Goal: Task Accomplishment & Management: Manage account settings

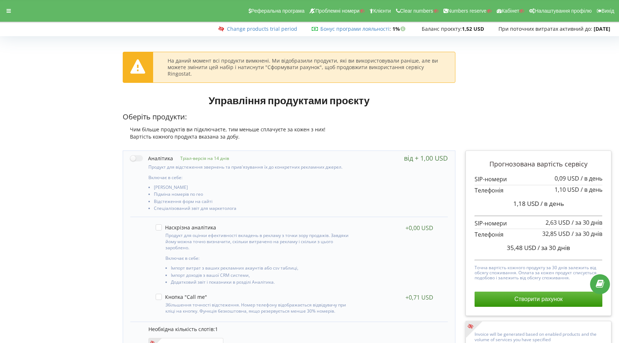
click at [248, 26] on link "Change products trial period" at bounding box center [262, 28] width 70 height 7
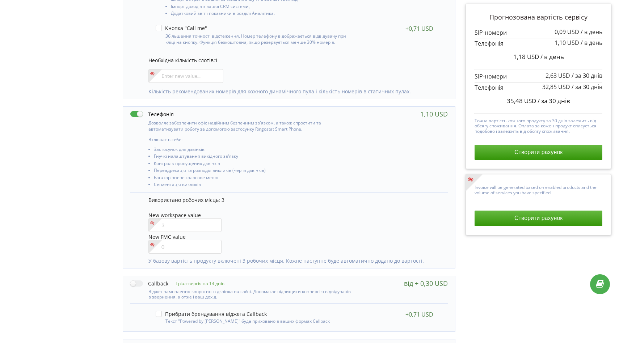
scroll to position [318, 0]
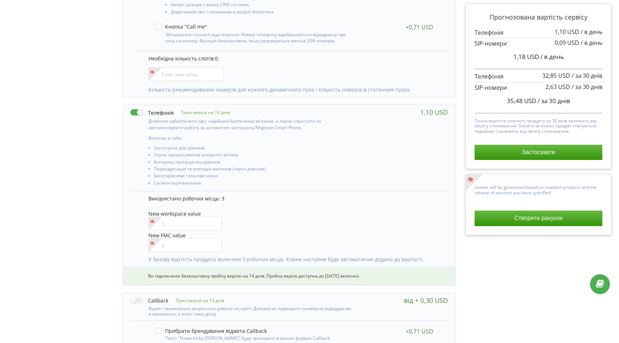
scroll to position [231, 0]
click at [60, 186] on div "Управління продуктами проєкту Оберіть продукти: Чим більше продуктів ви підключ…" at bounding box center [310, 118] width 614 height 596
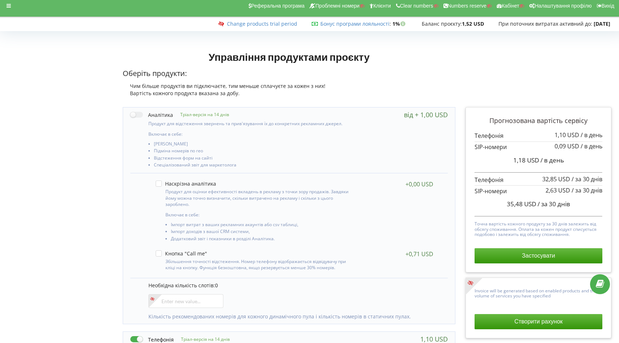
scroll to position [0, 0]
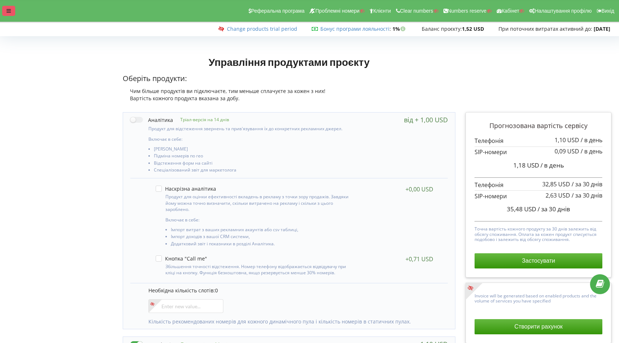
click at [8, 12] on icon at bounding box center [9, 10] width 4 height 5
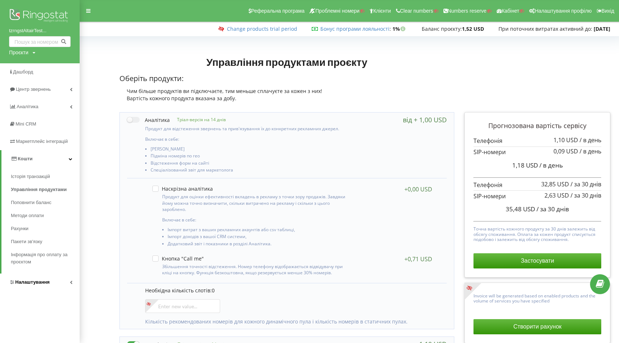
click at [34, 288] on link "Налаштування" at bounding box center [40, 282] width 80 height 17
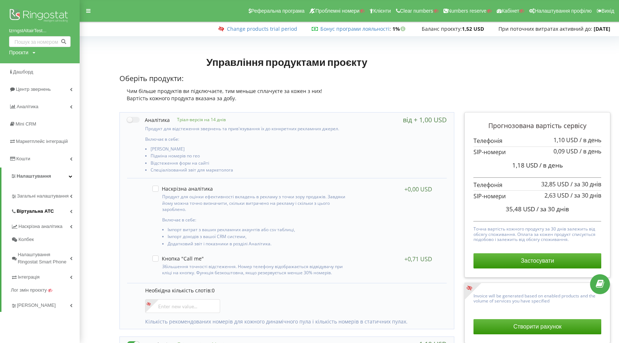
click at [42, 212] on span "Віртуальна АТС" at bounding box center [35, 211] width 37 height 7
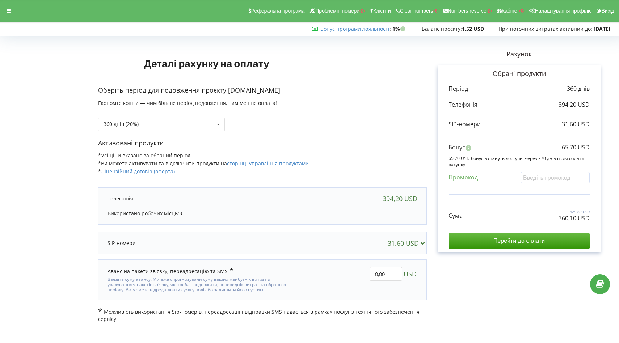
click at [424, 242] on icon at bounding box center [423, 243] width 8 height 7
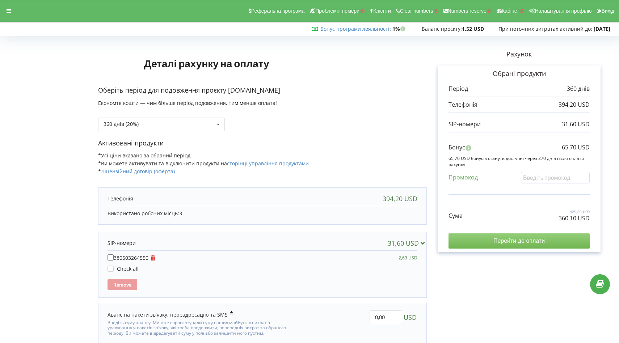
click at [481, 241] on input "Перейти до оплати" at bounding box center [518, 240] width 141 height 15
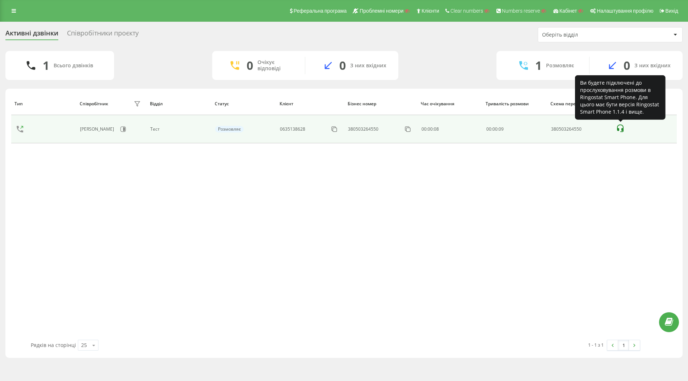
click at [619, 129] on icon at bounding box center [620, 128] width 9 height 9
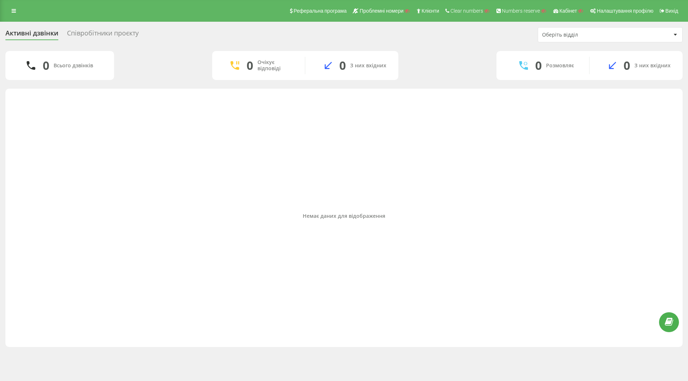
click at [12, 17] on div "Реферальна програма Проблемні номери Клієнти Clear numbers Numbers reserve Кабі…" at bounding box center [344, 11] width 688 height 22
click at [14, 11] on icon at bounding box center [14, 10] width 4 height 5
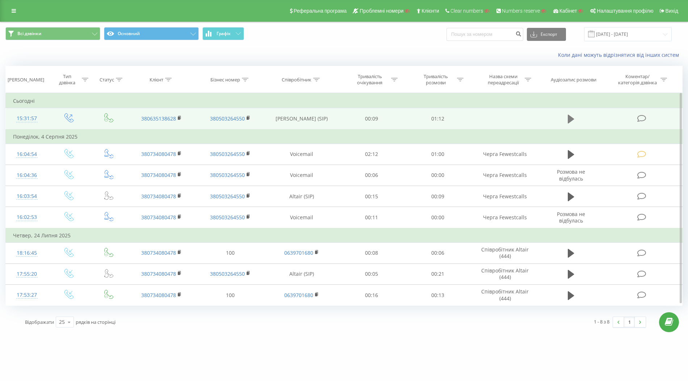
click at [568, 119] on icon at bounding box center [571, 119] width 7 height 9
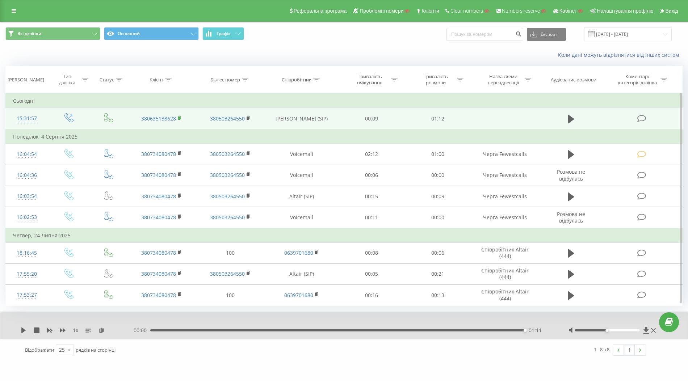
click at [179, 118] on rect at bounding box center [179, 118] width 2 height 3
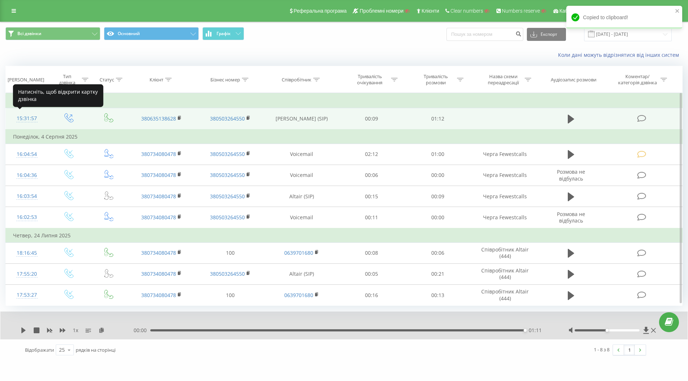
click at [29, 118] on div "15:31:57" at bounding box center [27, 118] width 28 height 14
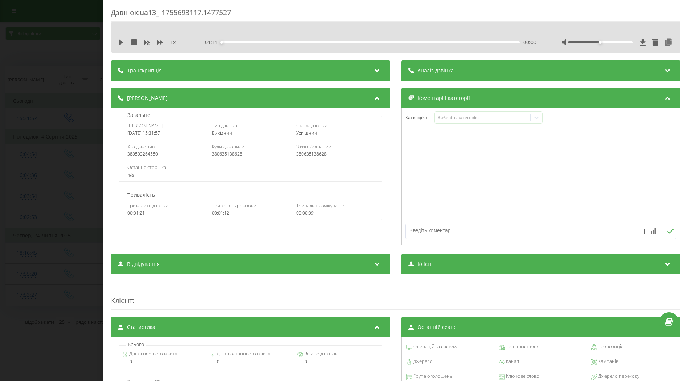
scroll to position [175, 0]
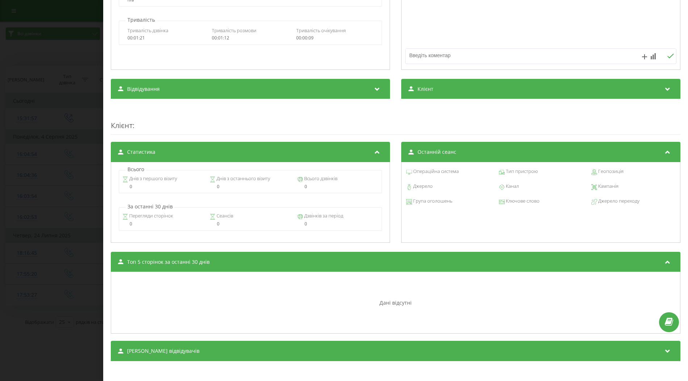
click at [353, 345] on div "Сеанси відвідувачів" at bounding box center [395, 351] width 569 height 20
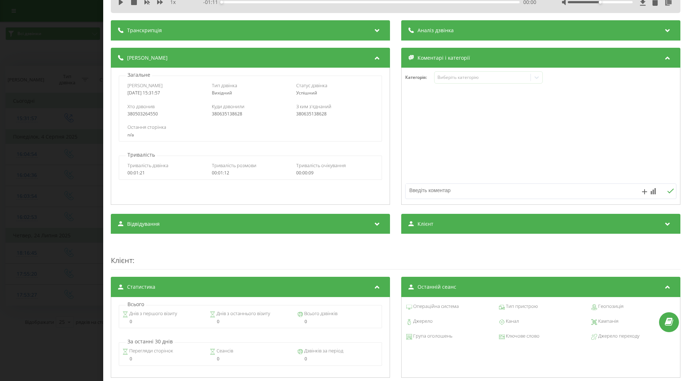
scroll to position [0, 0]
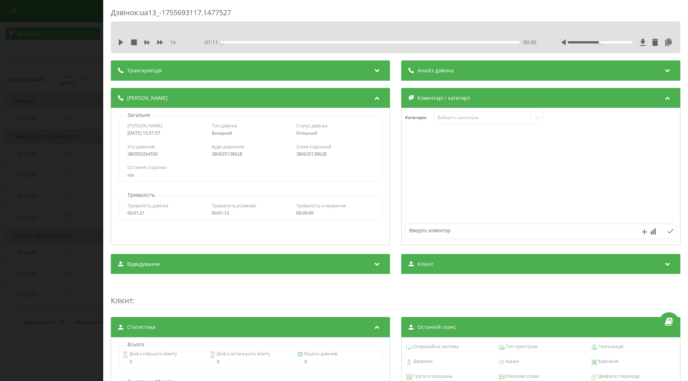
click at [349, 262] on div "Відвідування" at bounding box center [250, 264] width 279 height 20
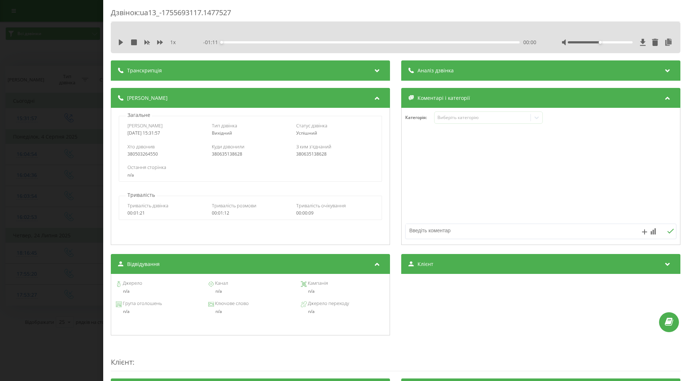
click at [349, 262] on div "Відвідування" at bounding box center [250, 264] width 279 height 20
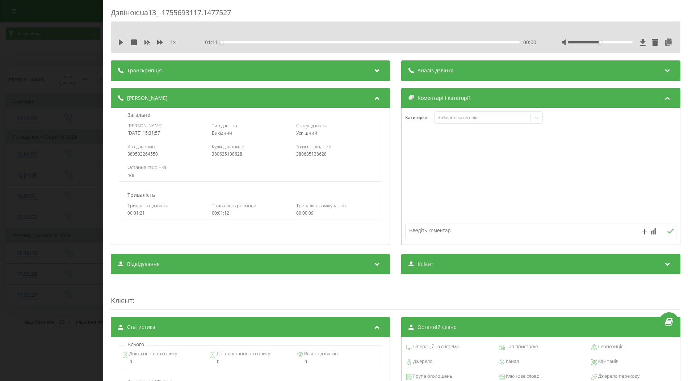
click at [480, 273] on div "Транскрипція Для AI-аналізу майбутніх дзвінків налаштуйте та активуйте профіль …" at bounding box center [395, 329] width 569 height 538
click at [490, 265] on div "Клієнт" at bounding box center [540, 264] width 279 height 20
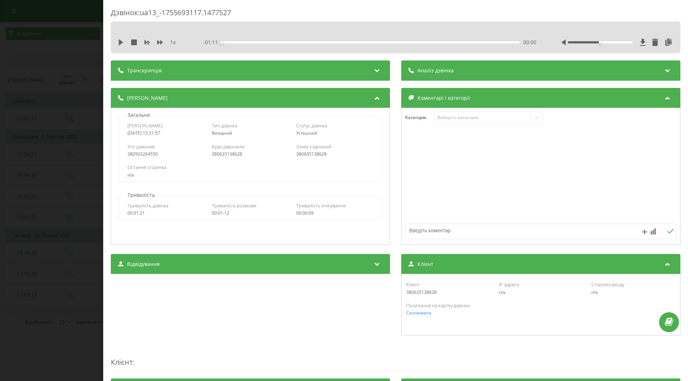
click at [490, 265] on div "Клієнт" at bounding box center [540, 264] width 279 height 20
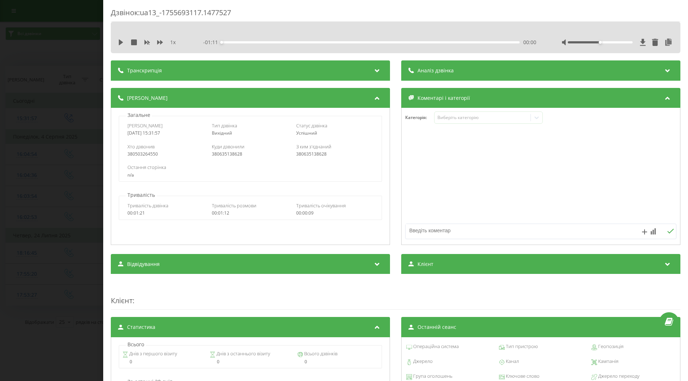
click at [52, 167] on div "Дзвінок : ua13_-1755693117.1477527 1 x - 01:11 00:00 00:00 Транскрипція Для AI-…" at bounding box center [344, 190] width 688 height 381
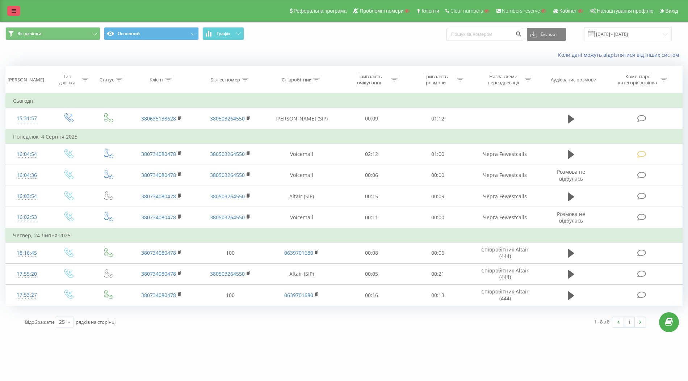
click at [11, 12] on link at bounding box center [13, 11] width 13 height 10
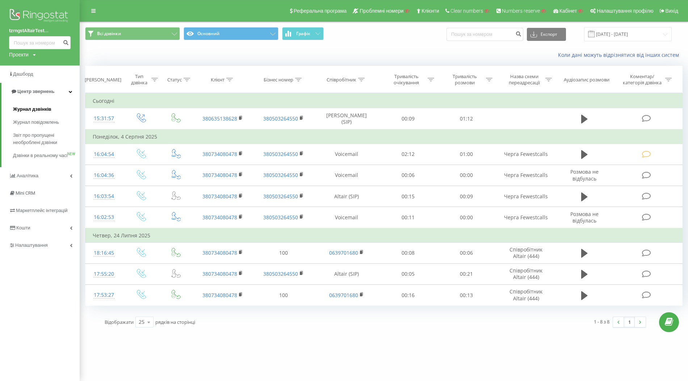
click at [33, 110] on span "Журнал дзвінків" at bounding box center [32, 109] width 38 height 7
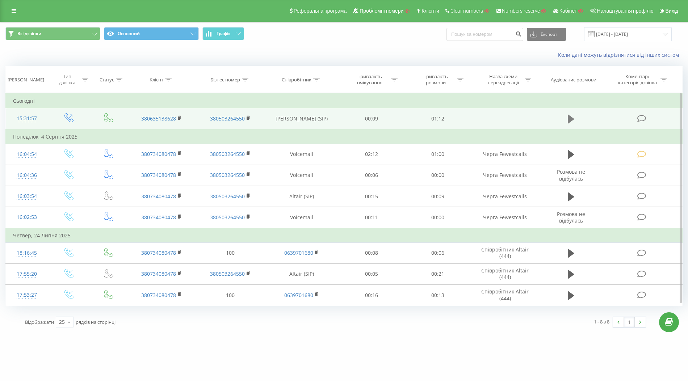
click at [569, 116] on icon at bounding box center [571, 119] width 7 height 9
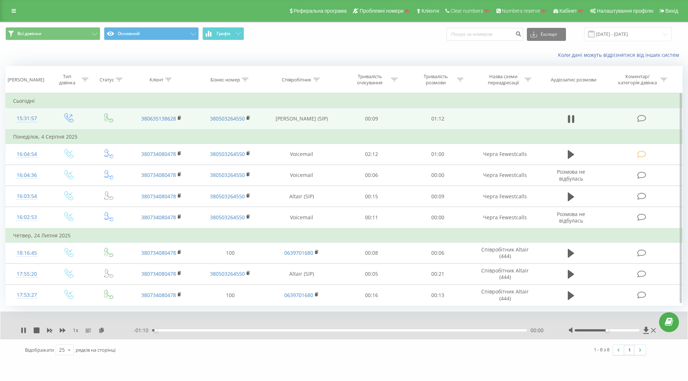
click at [404, 329] on div "00:00" at bounding box center [339, 330] width 375 height 2
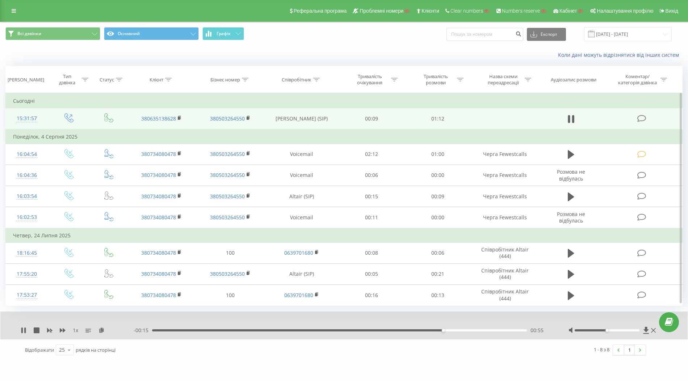
click at [482, 329] on div "00:55" at bounding box center [339, 330] width 375 height 2
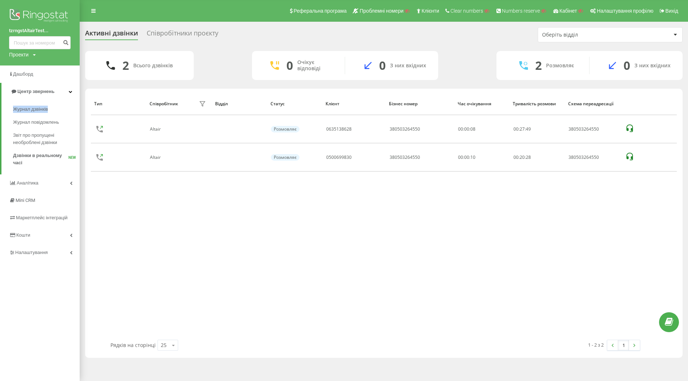
click at [477, 65] on div "2 Всього дзвінків 0 Очікує відповіді 0 З них вхідних 2 Розмовляє 0 З них вхідних" at bounding box center [383, 65] width 597 height 29
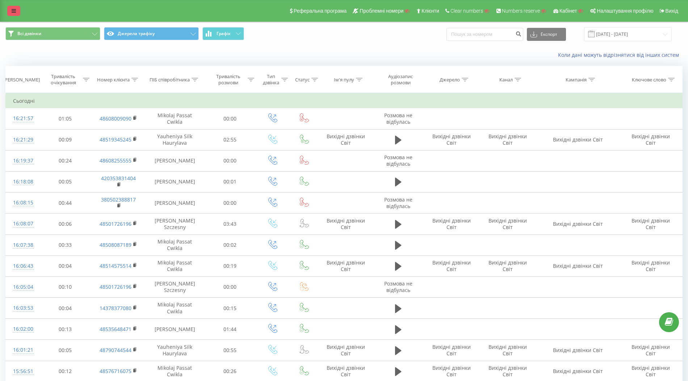
click at [15, 10] on icon at bounding box center [14, 10] width 4 height 5
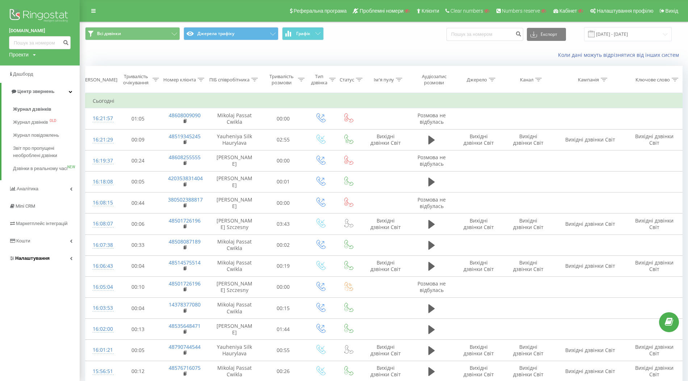
click at [58, 262] on link "Налаштування" at bounding box center [40, 258] width 80 height 17
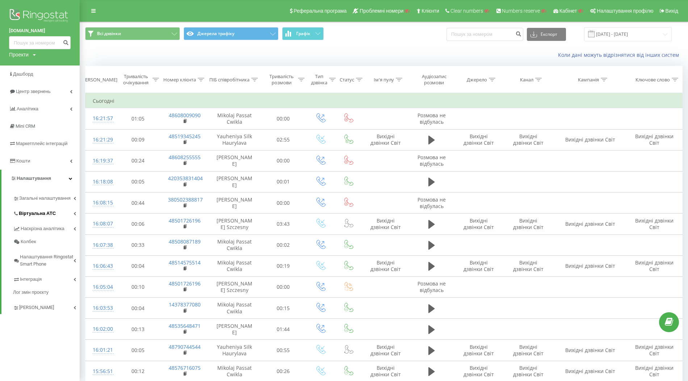
click at [46, 216] on span "Віртуальна АТС" at bounding box center [37, 213] width 37 height 7
